Goal: Task Accomplishment & Management: Manage account settings

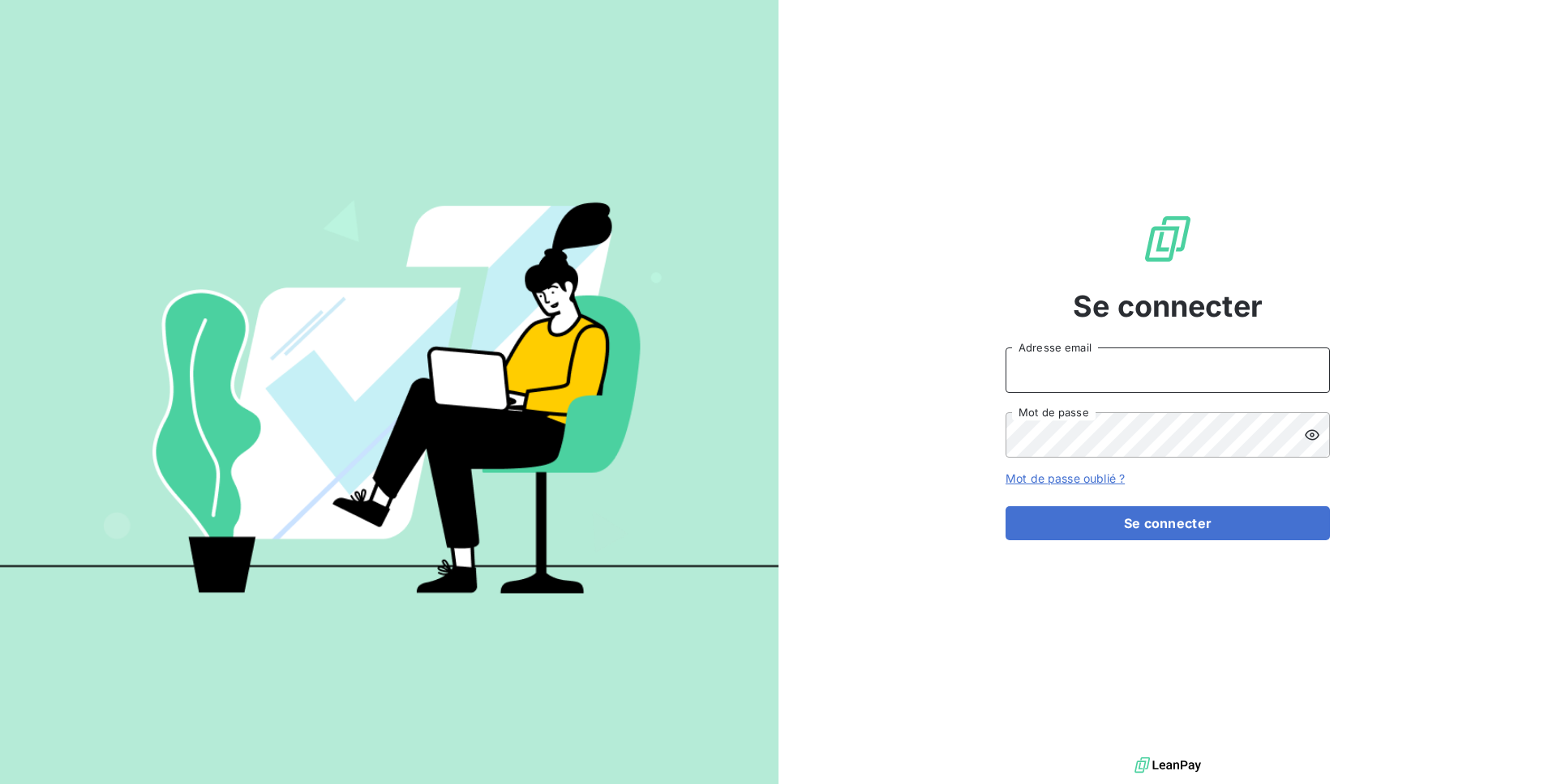
click at [1095, 369] on input "Adresse email" at bounding box center [1168, 370] width 325 height 46
type input "admin@rca"
click at [1005, 506] on button "Se connecter" at bounding box center [1168, 523] width 325 height 34
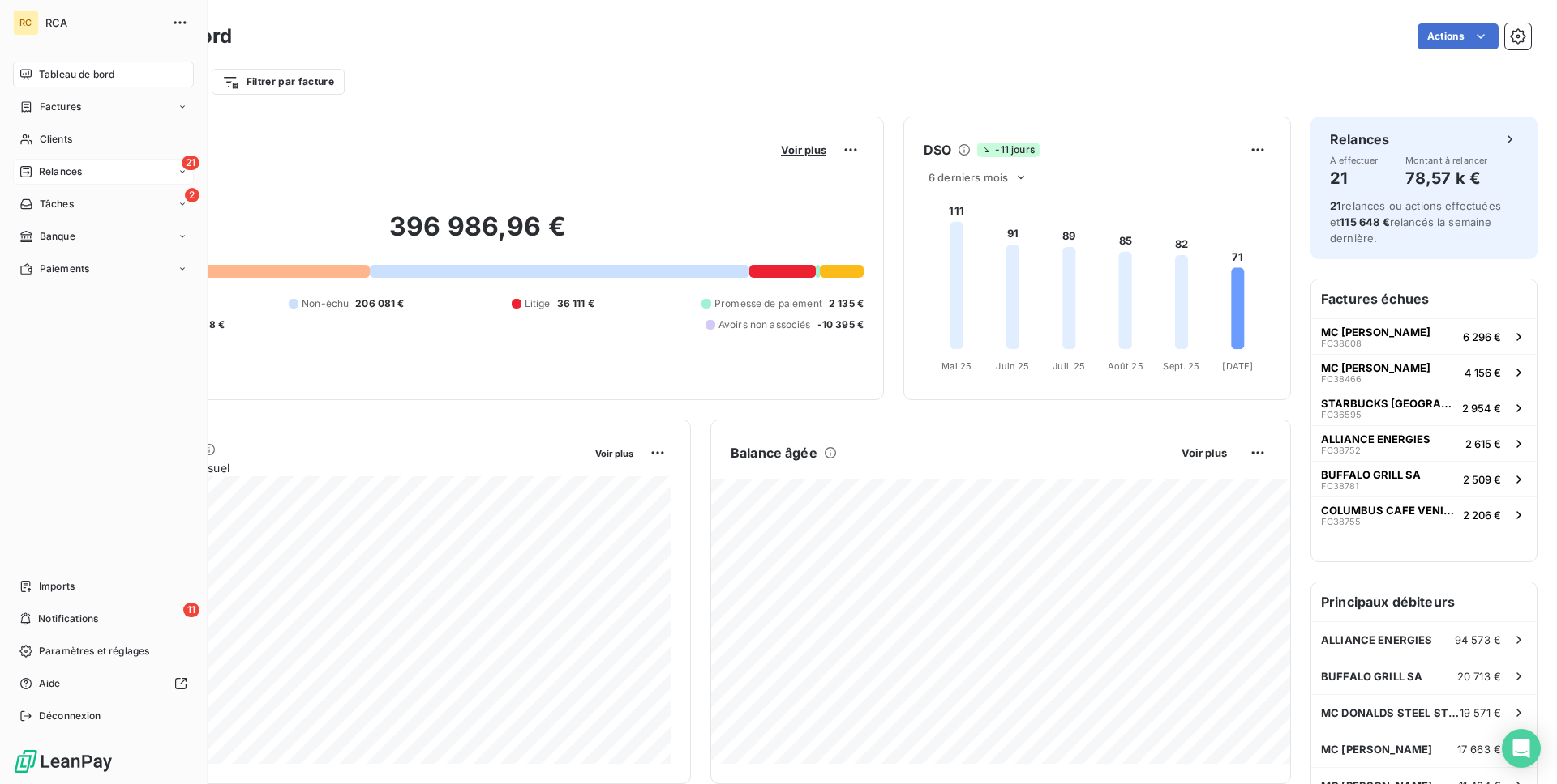
click at [96, 179] on div "21 Relances" at bounding box center [104, 172] width 181 height 26
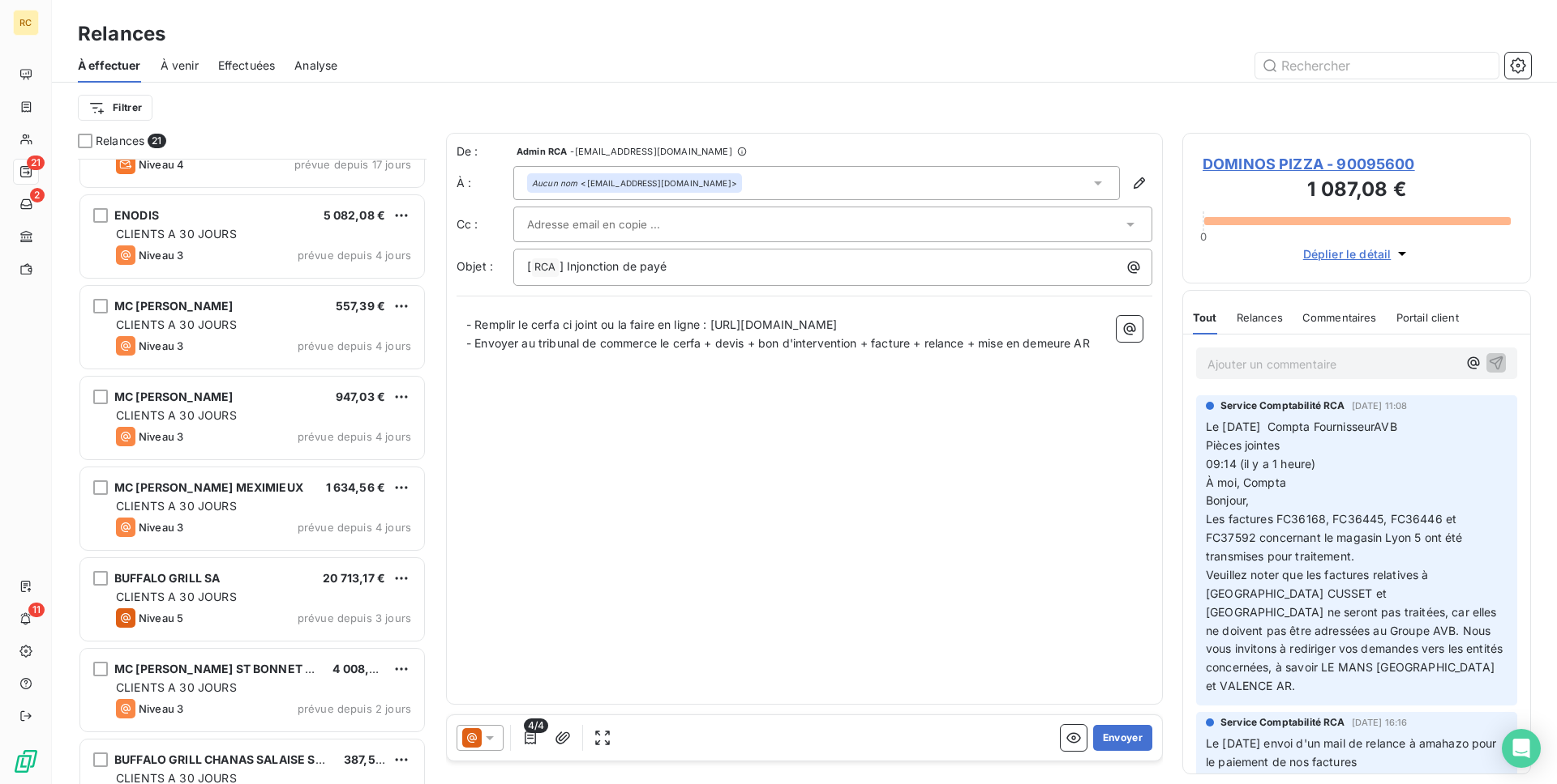
scroll to position [1281, 0]
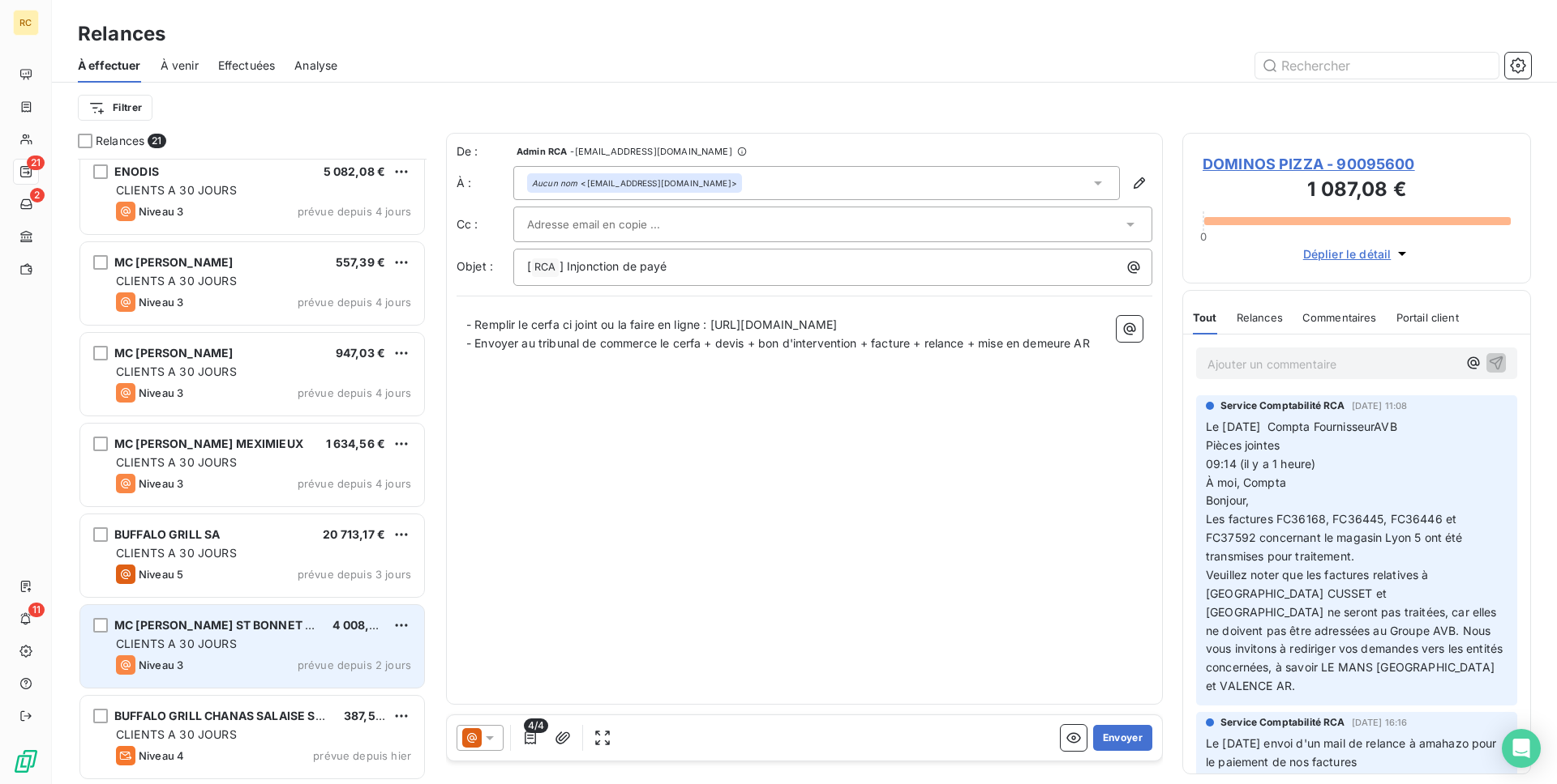
click at [231, 669] on div "Niveau 3 prévue depuis 2 jours" at bounding box center [263, 666] width 295 height 20
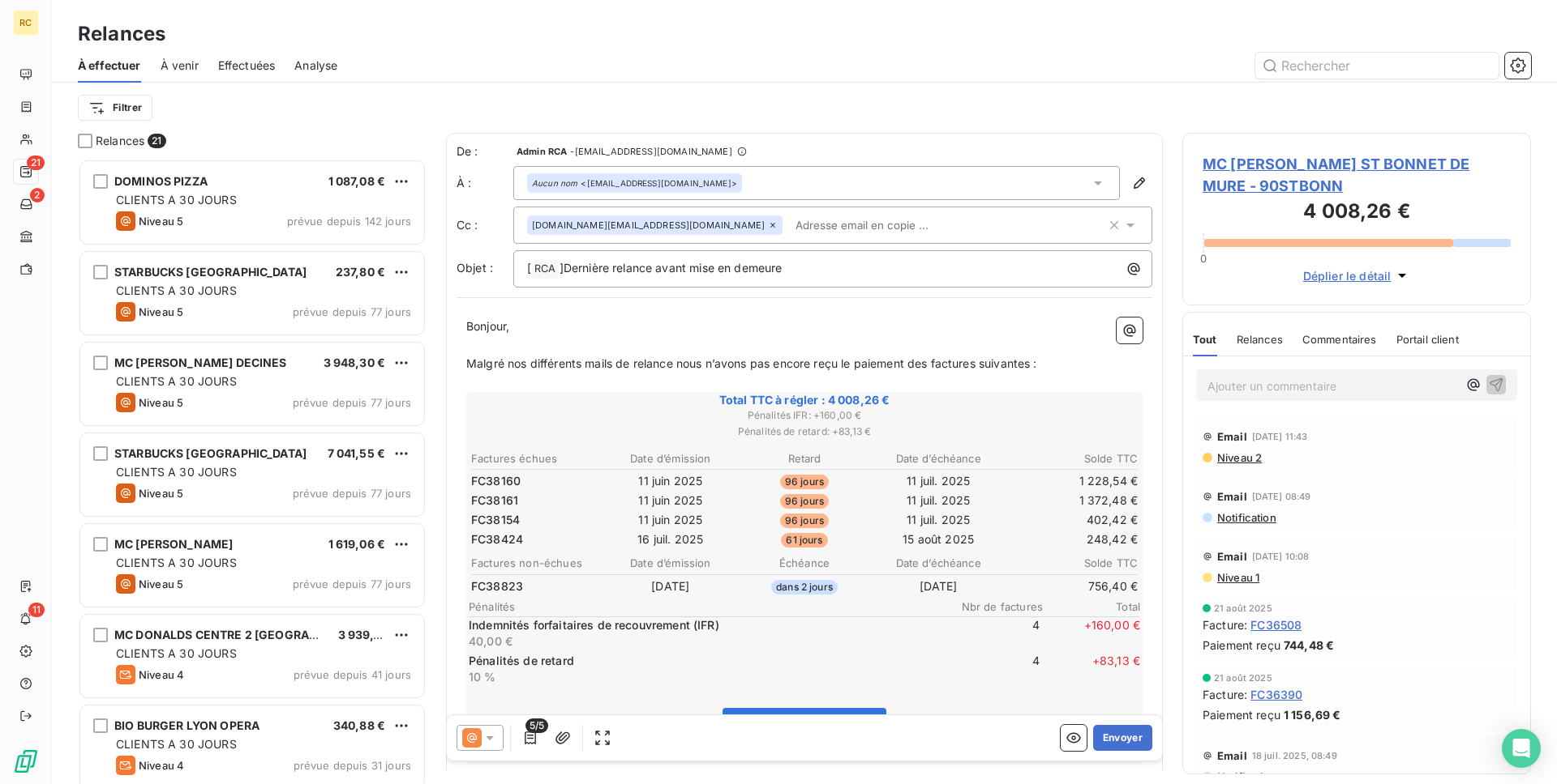
click at [252, 64] on span "Effectuées" at bounding box center [247, 66] width 58 height 16
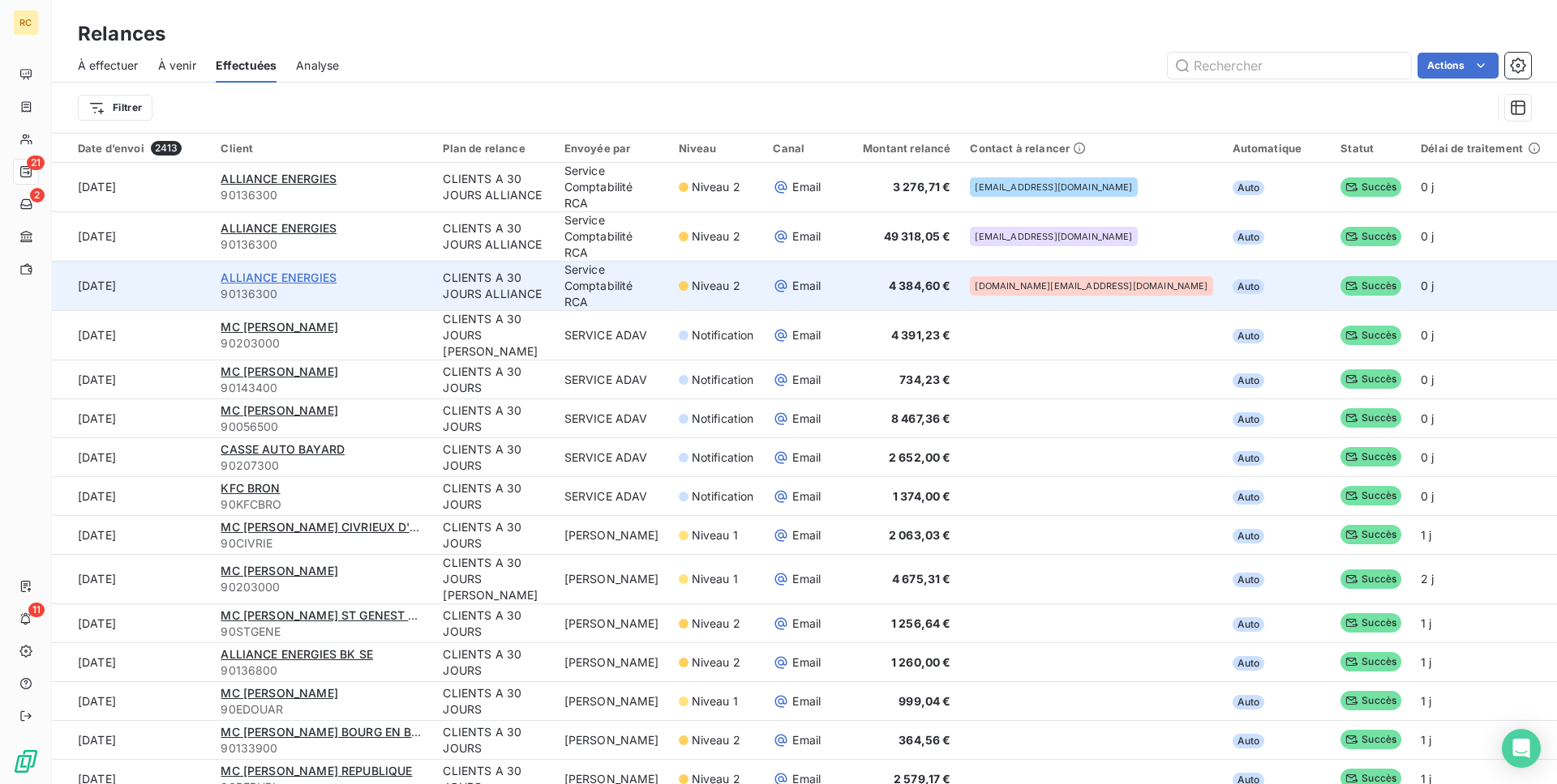
click at [304, 271] on span "ALLIANCE ENERGIES" at bounding box center [279, 278] width 115 height 14
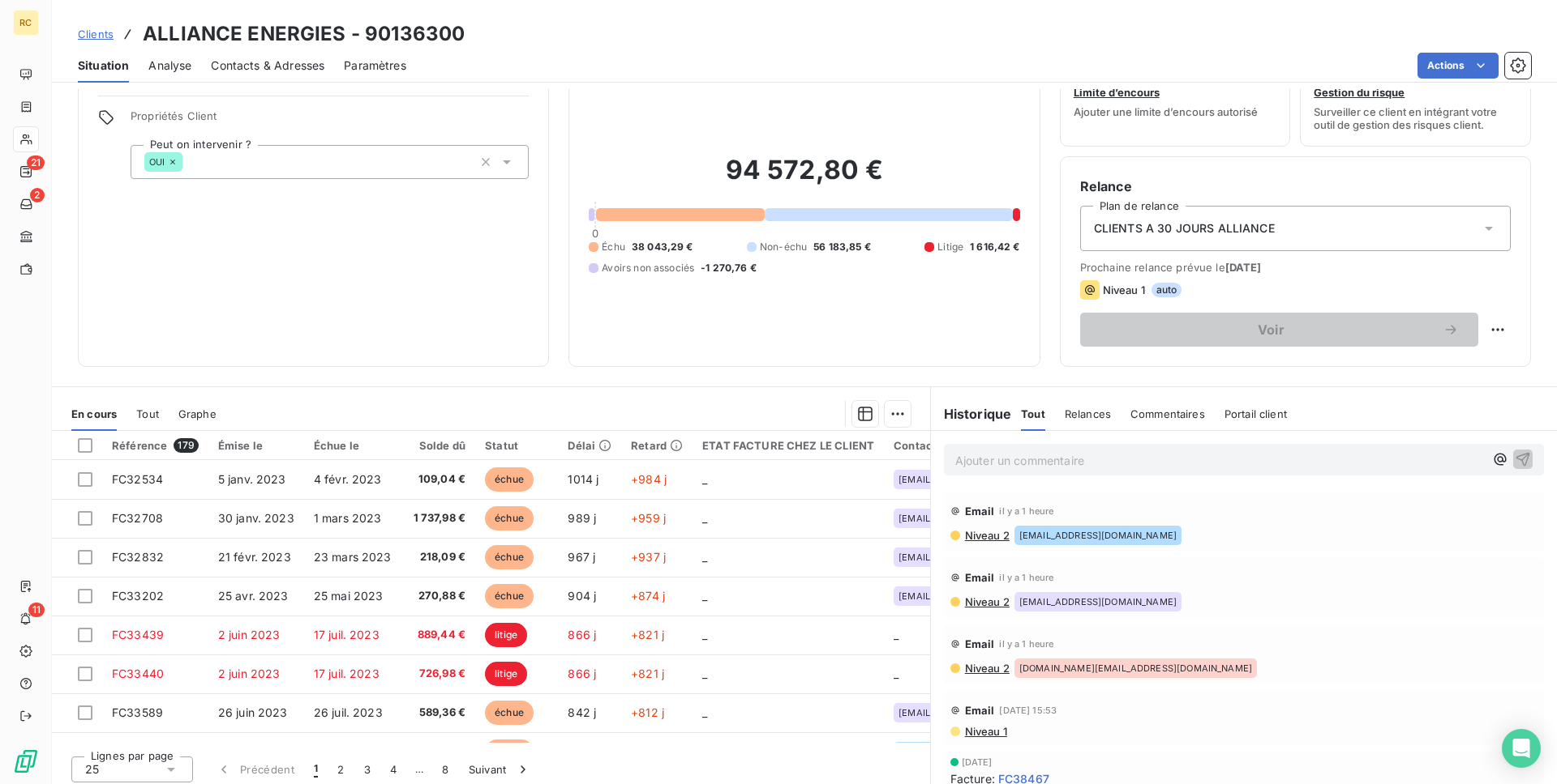
scroll to position [64, 0]
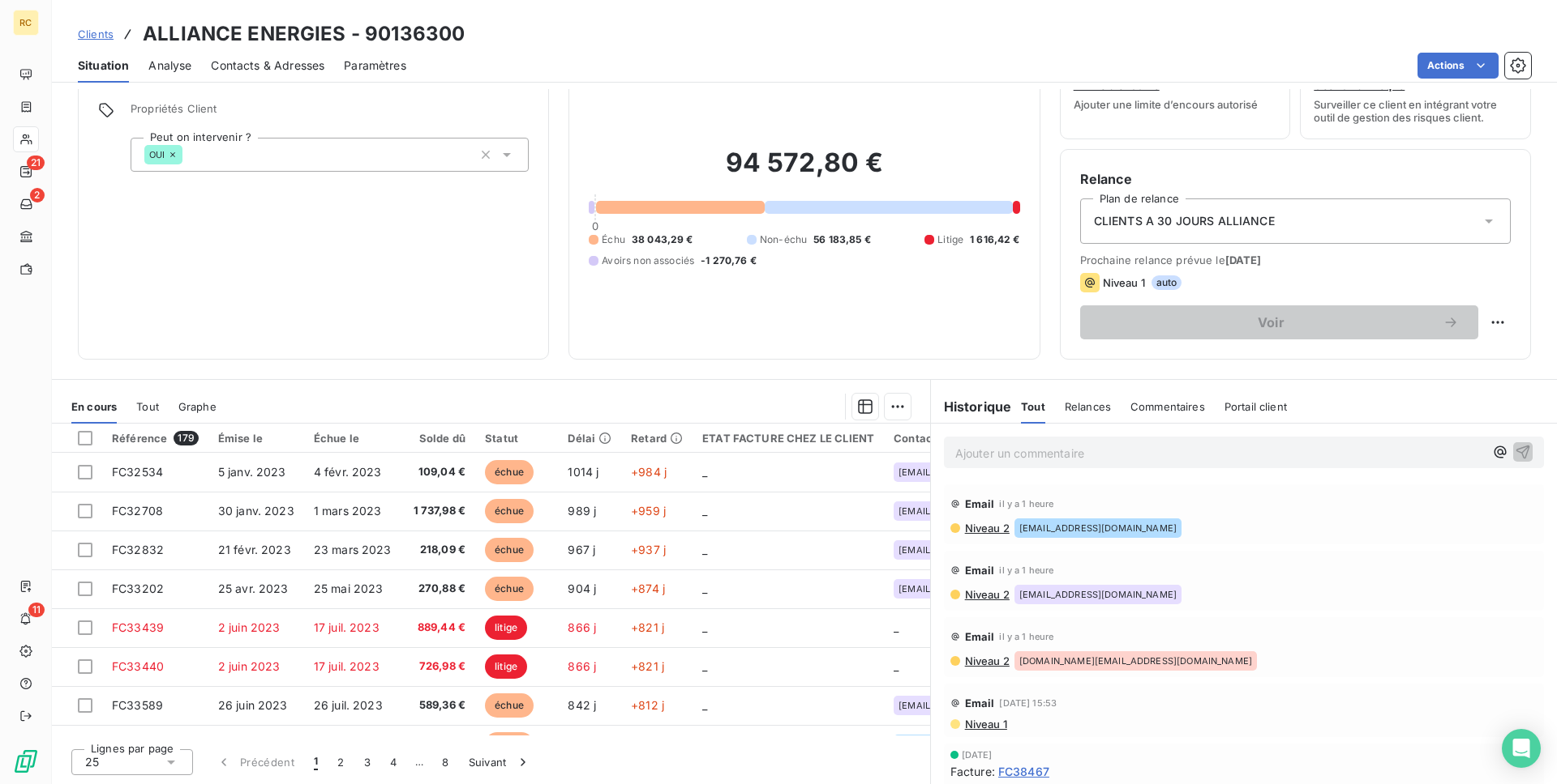
click at [971, 529] on span "Niveau 2" at bounding box center [986, 527] width 46 height 13
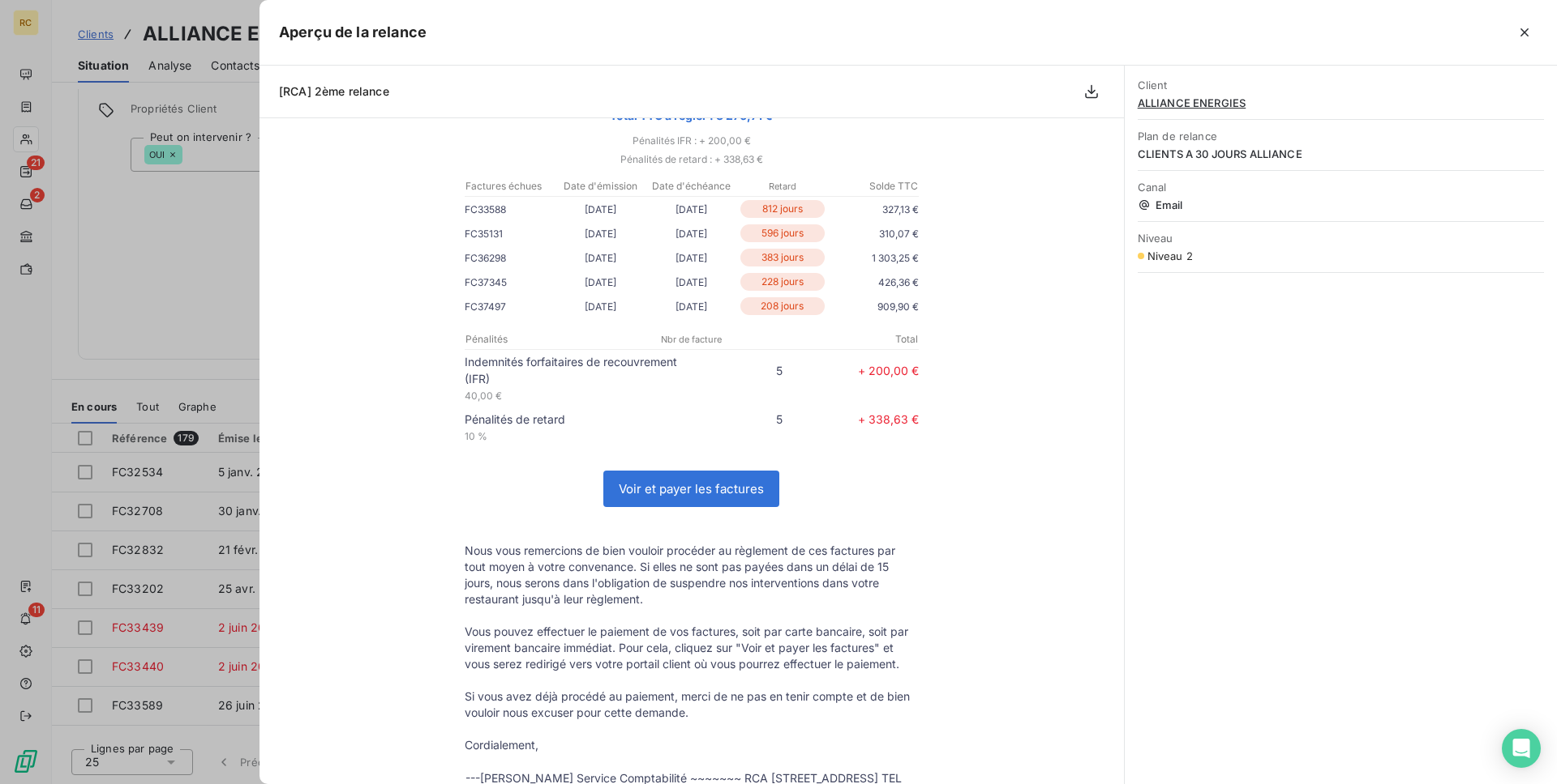
scroll to position [0, 0]
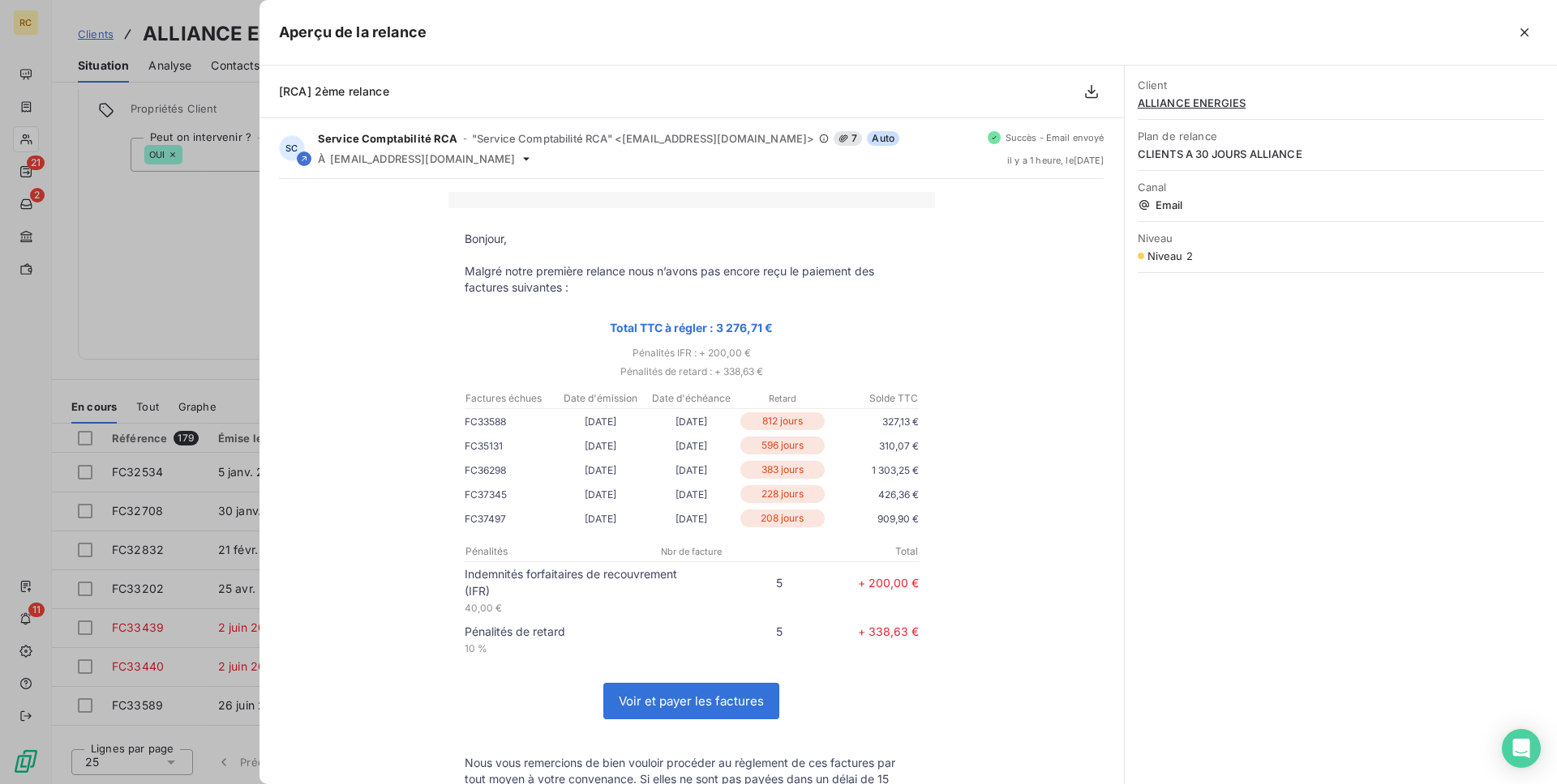
click at [675, 704] on link "Voir et payer les factures" at bounding box center [691, 700] width 174 height 35
click at [197, 389] on div at bounding box center [778, 392] width 1557 height 784
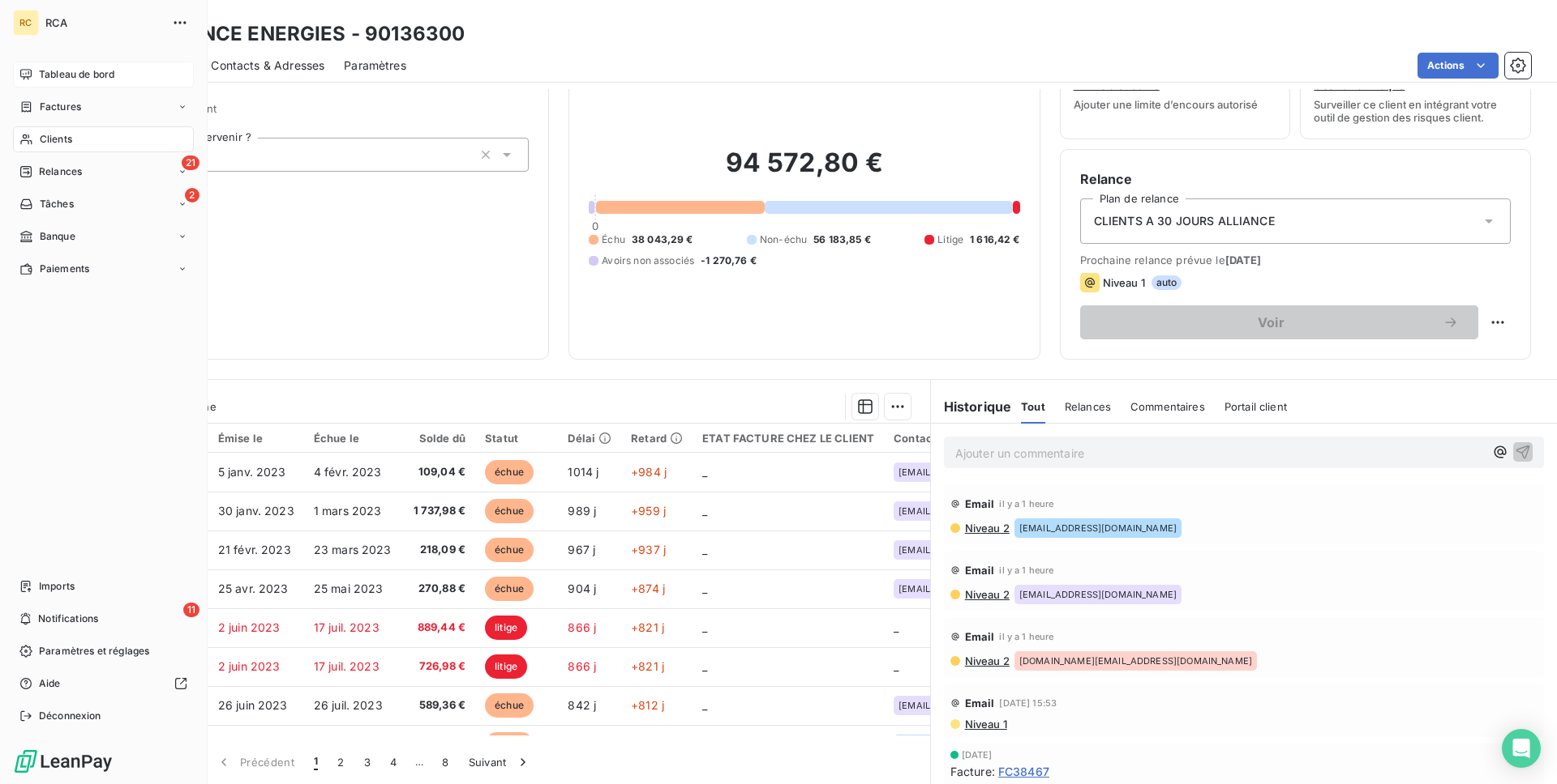
click at [24, 62] on div "Tableau de bord" at bounding box center [104, 75] width 181 height 26
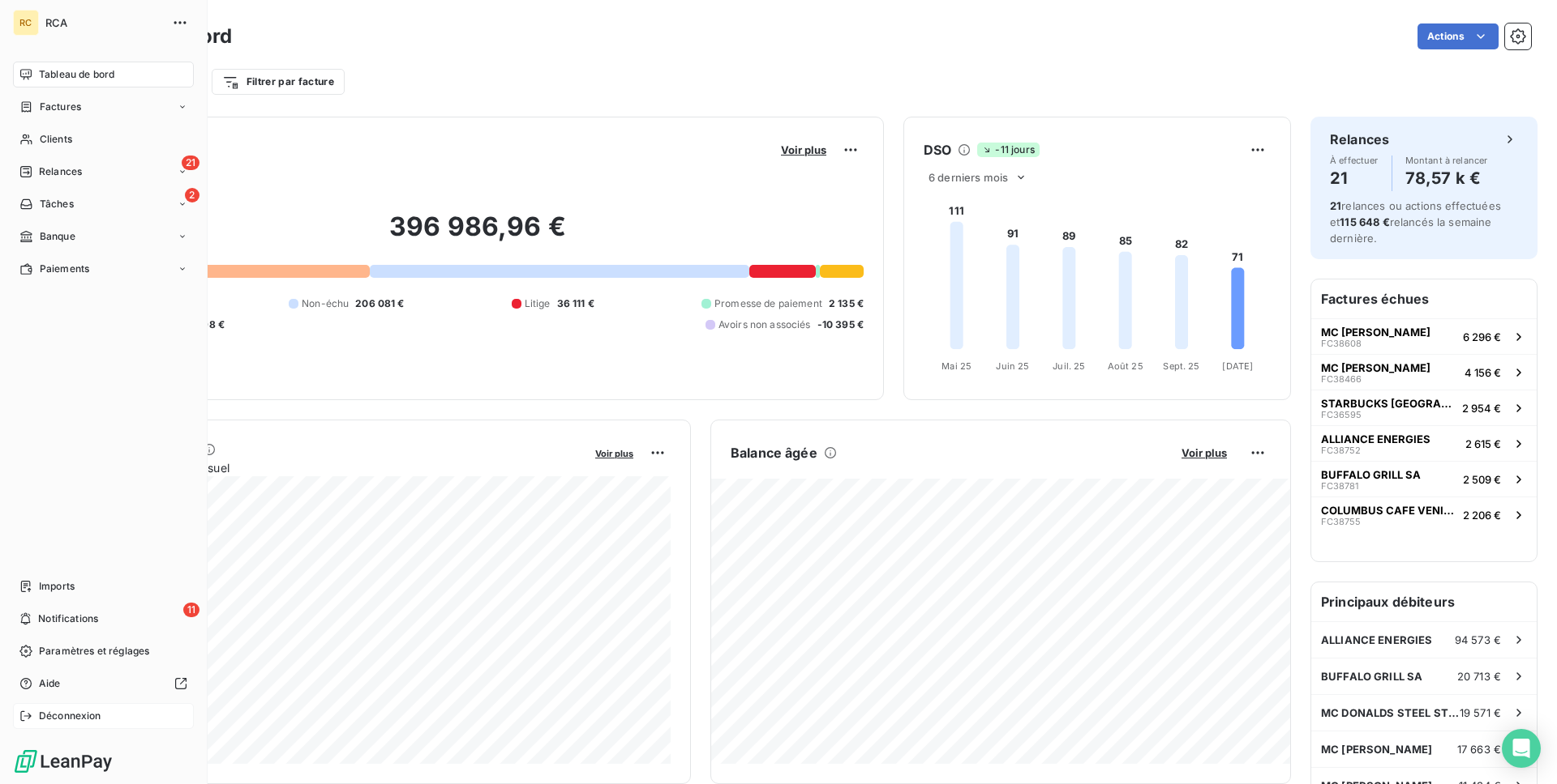
click at [59, 719] on span "Déconnexion" at bounding box center [70, 716] width 63 height 15
